Goal: Task Accomplishment & Management: Complete application form

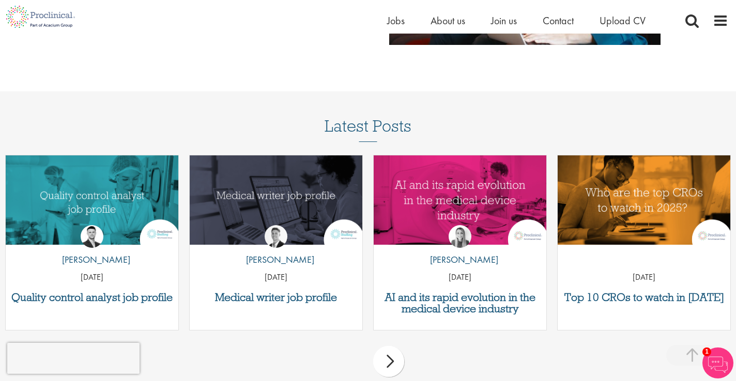
scroll to position [1238, 0]
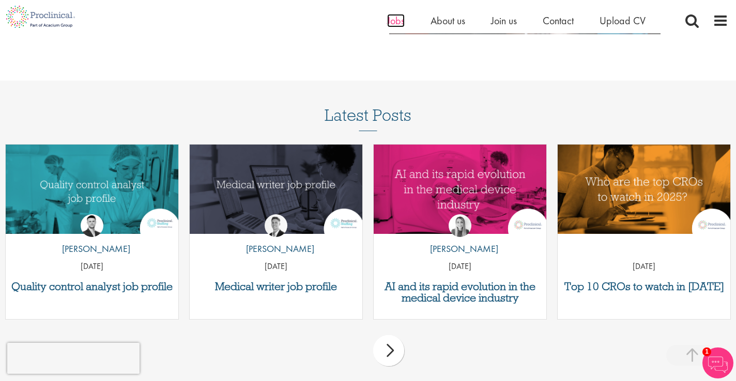
click at [402, 20] on span "Jobs" at bounding box center [396, 20] width 18 height 13
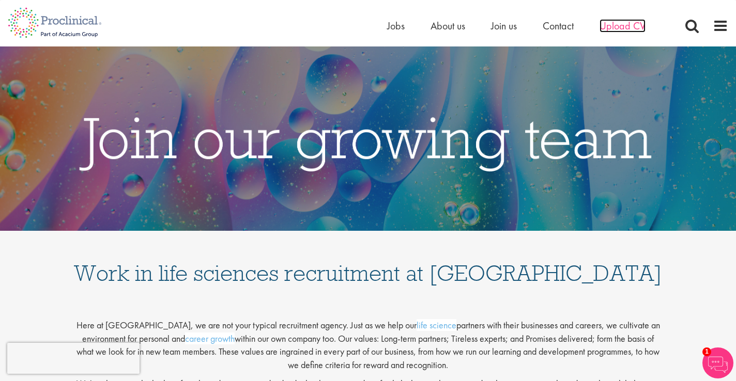
click at [626, 28] on span "Upload CV" at bounding box center [622, 25] width 46 height 13
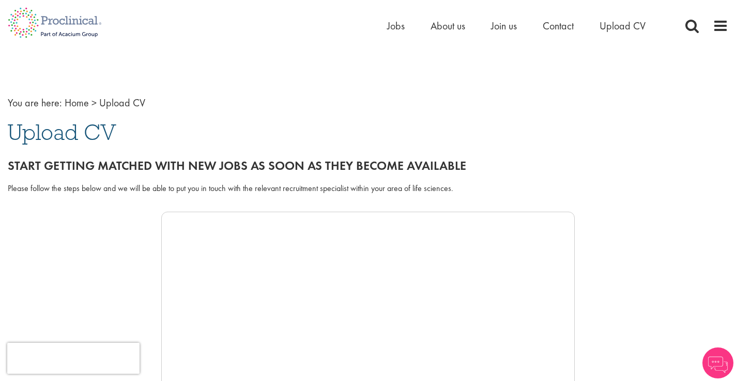
click at [423, 159] on h2 "Start getting matched with new jobs as soon as they become available" at bounding box center [368, 165] width 720 height 13
